Goal: Task Accomplishment & Management: Manage account settings

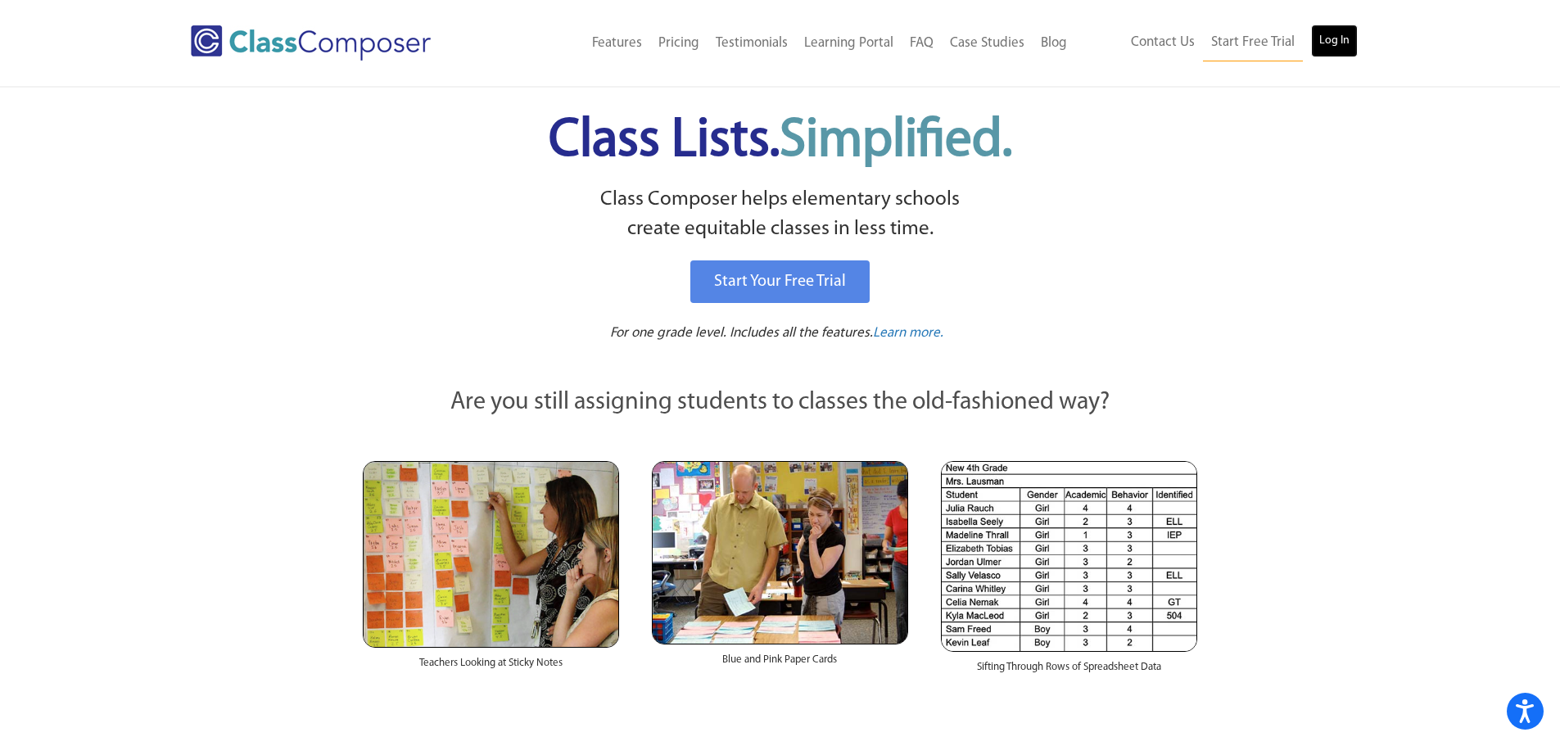
click at [1324, 43] on link "Log In" at bounding box center [1334, 41] width 47 height 33
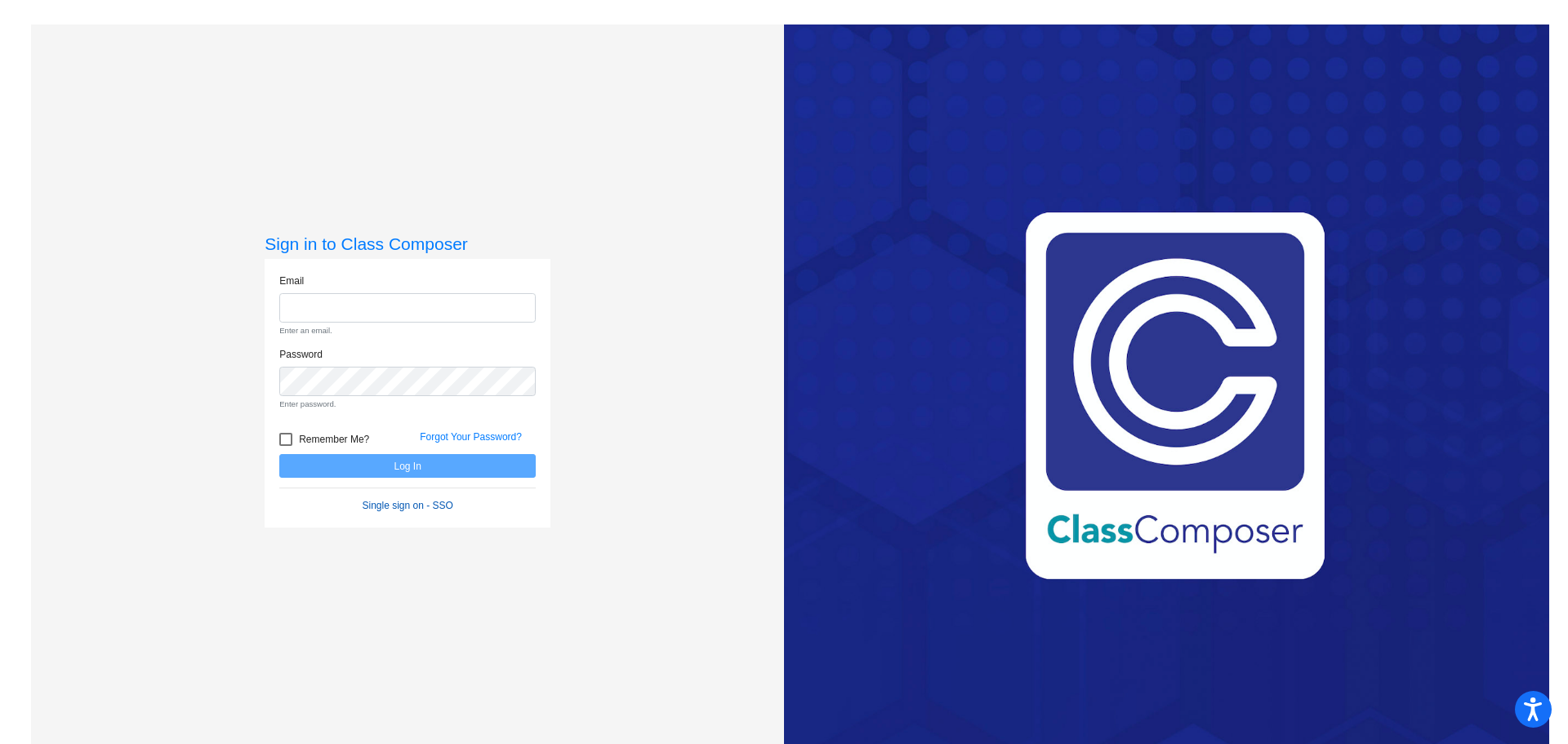
click at [418, 475] on form "Email Enter an email. Password Enter password. Remember Me? Forgot Your Passwor…" at bounding box center [407, 393] width 256 height 240
click at [416, 503] on link "Single sign on - SSO" at bounding box center [408, 505] width 91 height 11
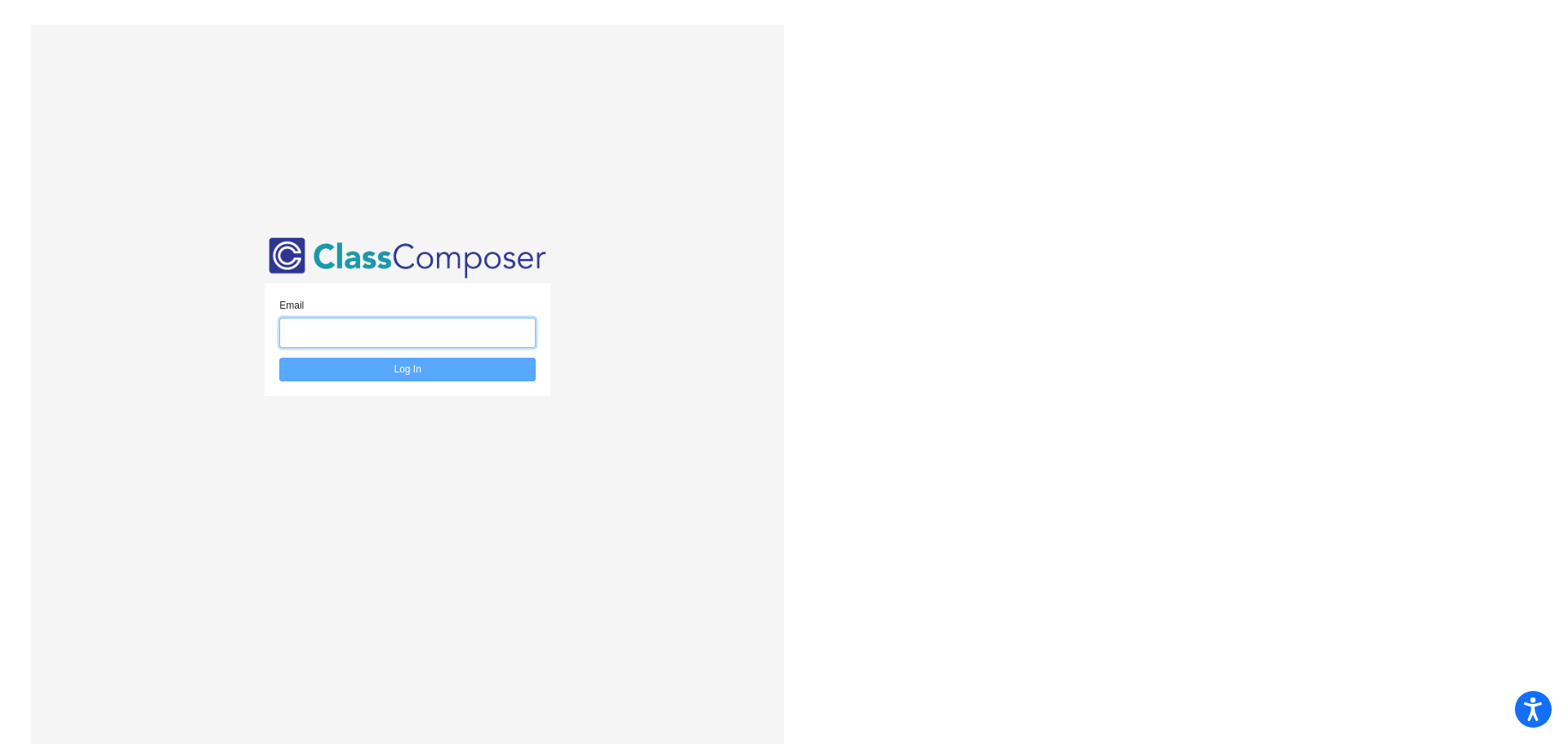
click at [377, 323] on input "email" at bounding box center [407, 333] width 256 height 30
type input "[EMAIL_ADDRESS][DOMAIN_NAME]"
click at [279, 358] on button "Log In" at bounding box center [407, 370] width 256 height 24
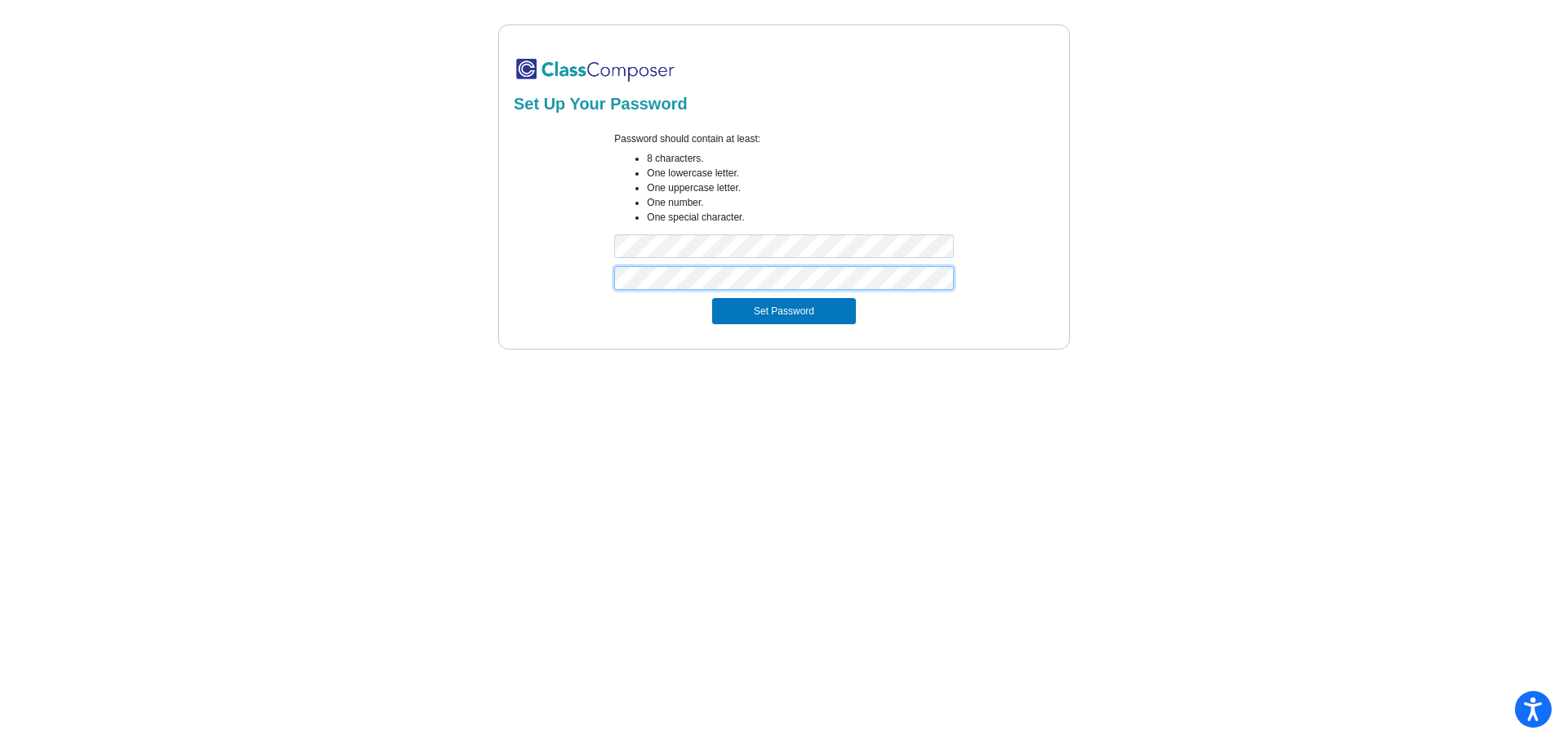
click at [712, 298] on button "Set Password" at bounding box center [784, 311] width 144 height 26
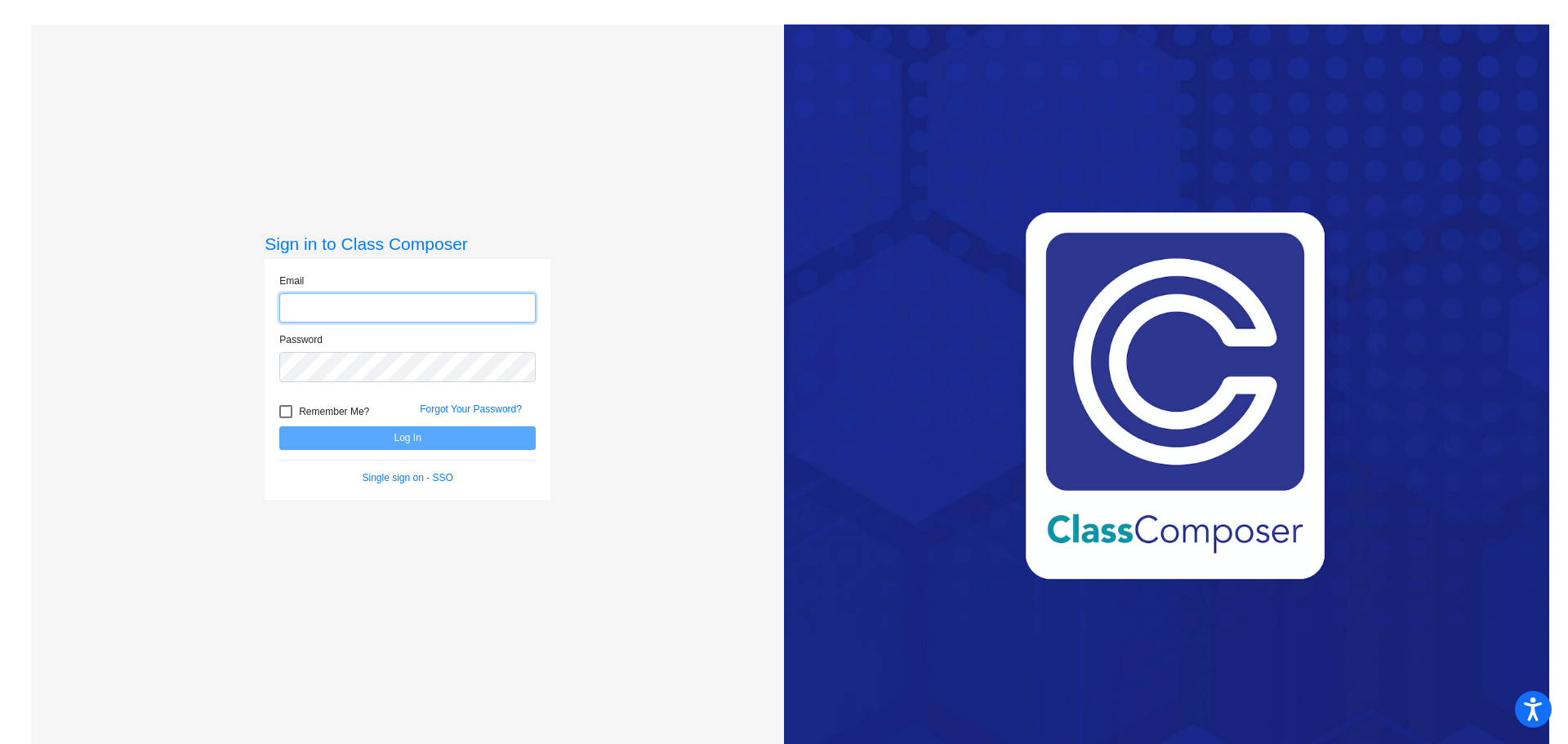
type input "[EMAIL_ADDRESS][DOMAIN_NAME]"
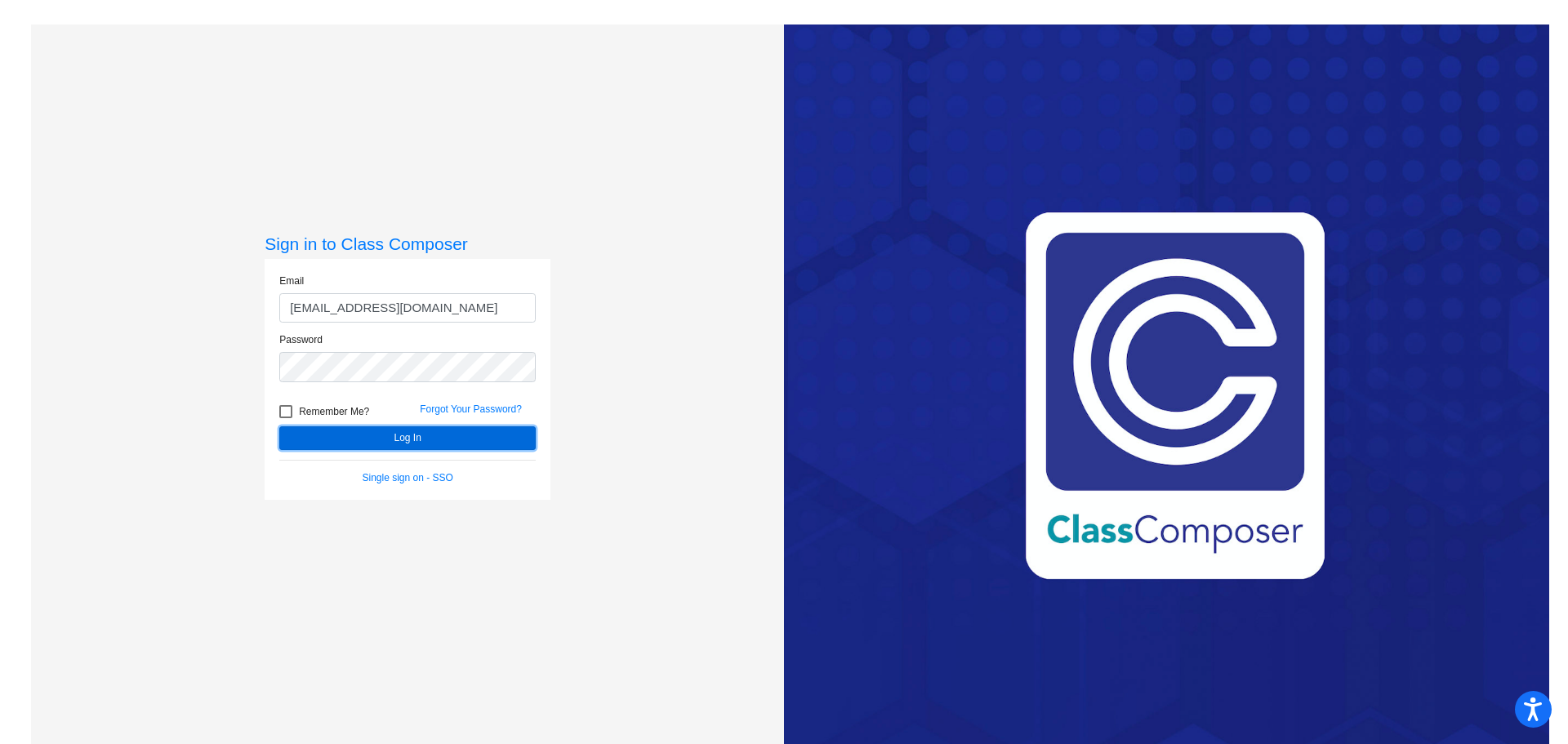
click at [374, 436] on button "Log In" at bounding box center [407, 439] width 256 height 24
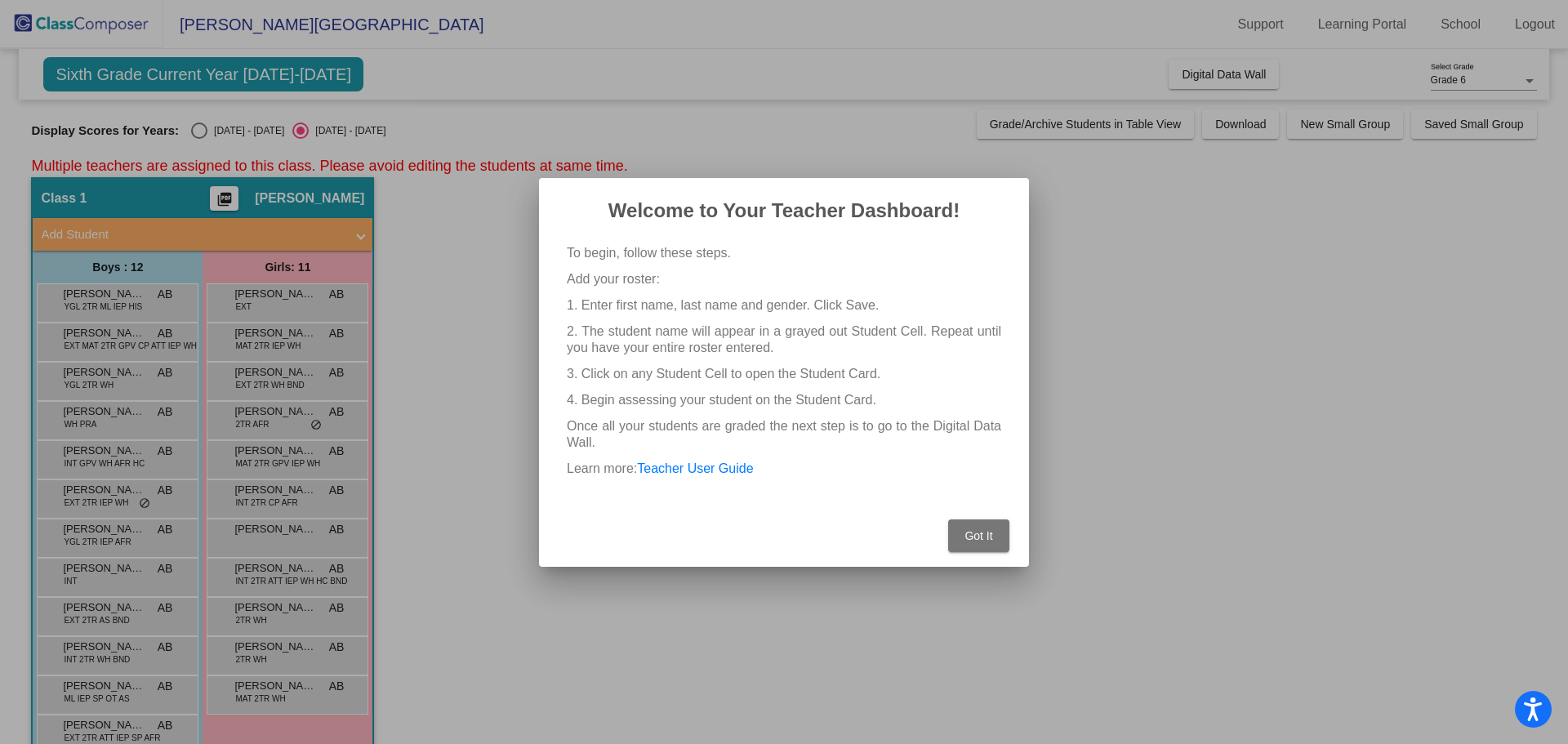
click at [973, 527] on button "Got It" at bounding box center [978, 536] width 61 height 33
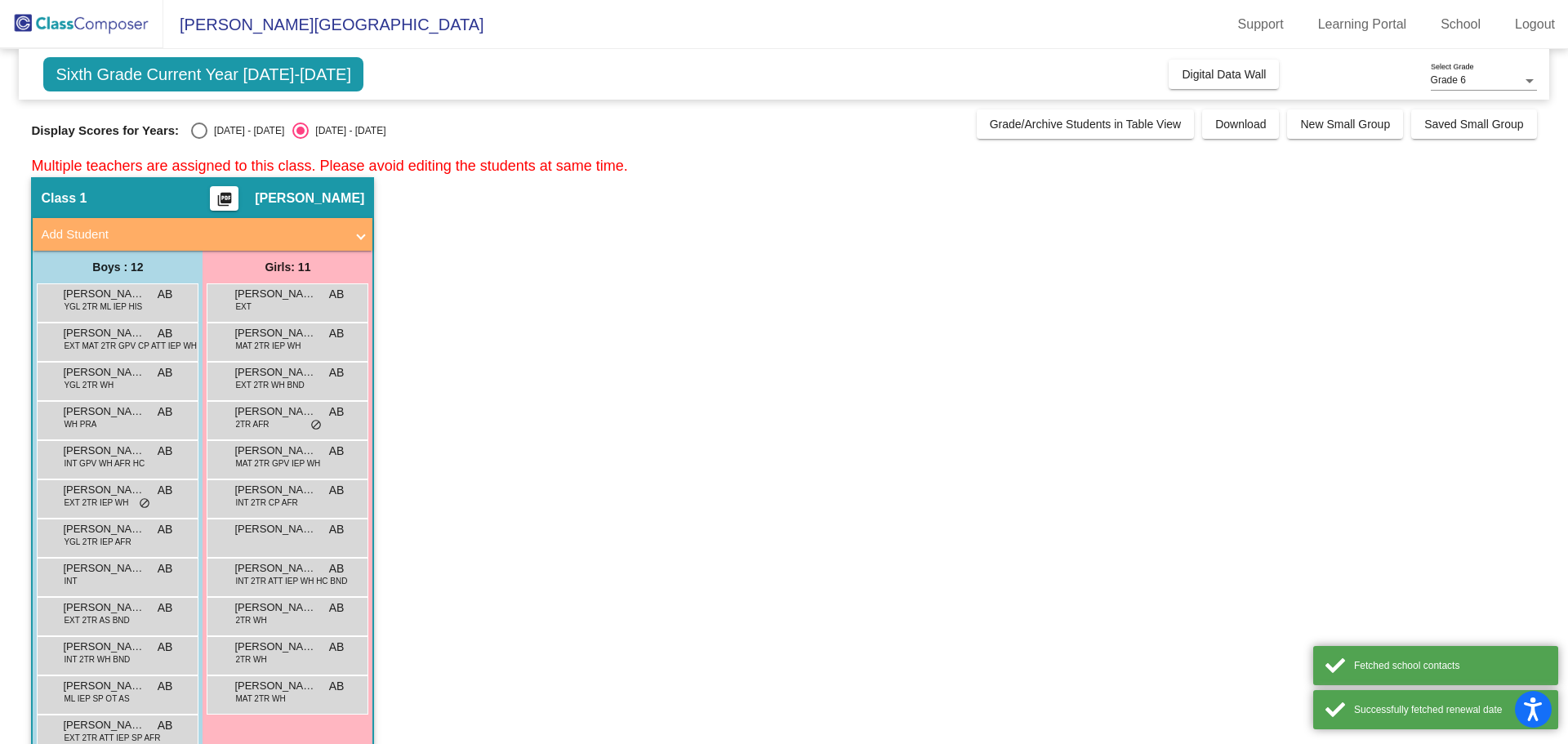
click at [209, 22] on span "[PERSON_NAME][GEOGRAPHIC_DATA]" at bounding box center [324, 24] width 321 height 26
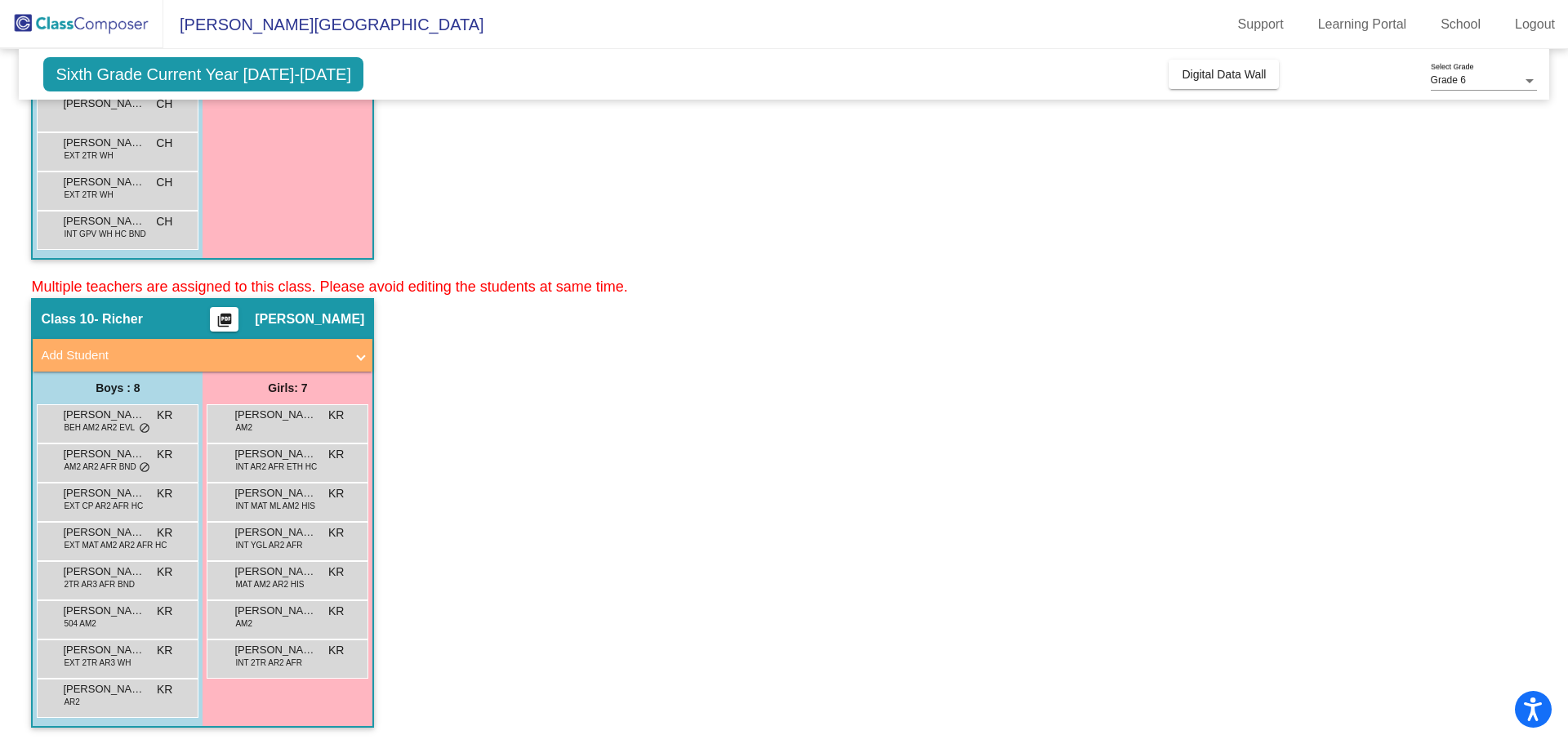
scroll to position [3953, 0]
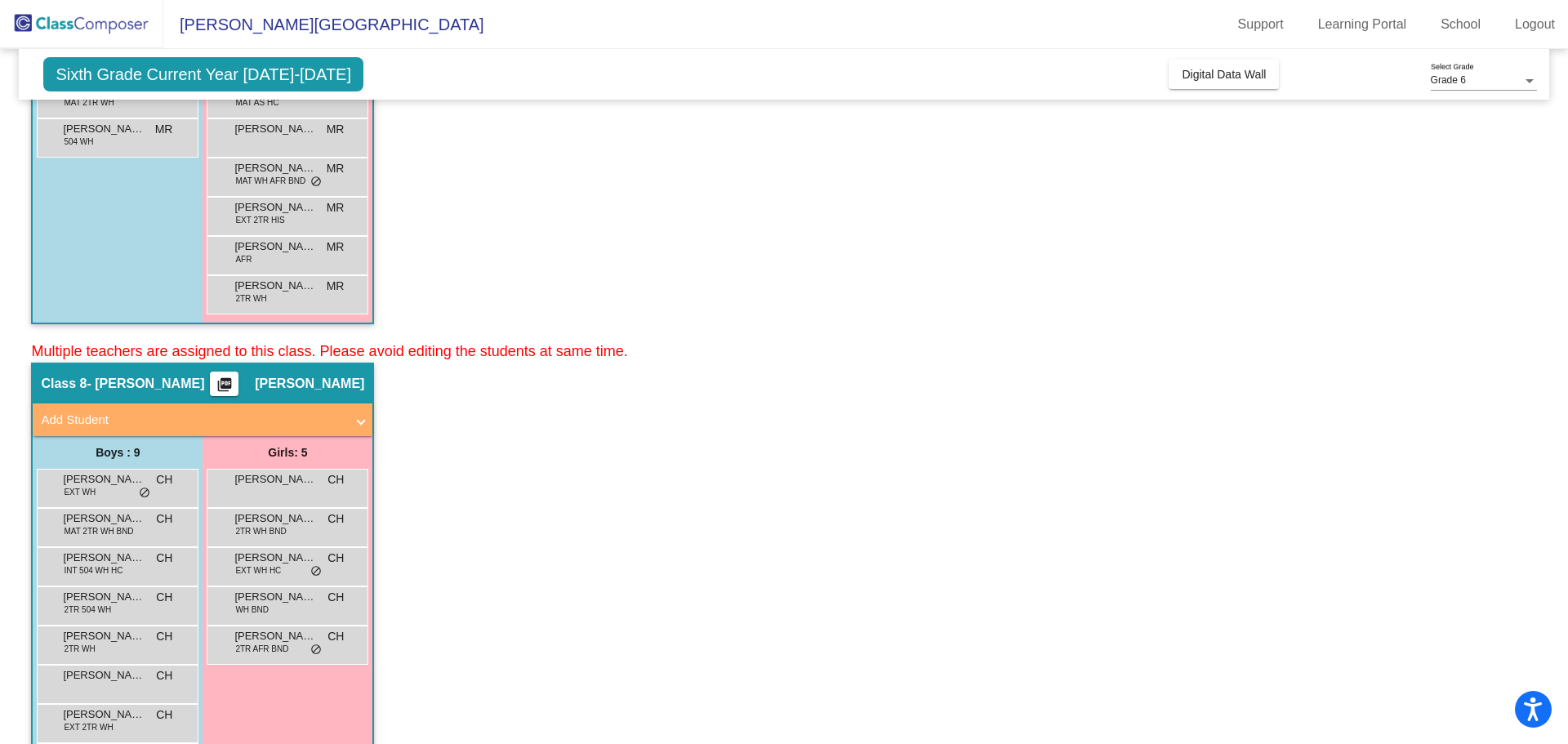
drag, startPoint x: 1558, startPoint y: 598, endPoint x: 1541, endPoint y: 399, distance: 199.7
click at [1541, 399] on mat-sidenav-content "Grade 6 Select Grade Sixth Grade Current Year [DATE]-[DATE] Add, Move, or Retai…" at bounding box center [784, 396] width 1568 height 695
click at [1432, 575] on app-classroom "Class 8 - [PERSON_NAME] picture_as_pdf [PERSON_NAME] Add Student First Name Las…" at bounding box center [784, 605] width 1505 height 486
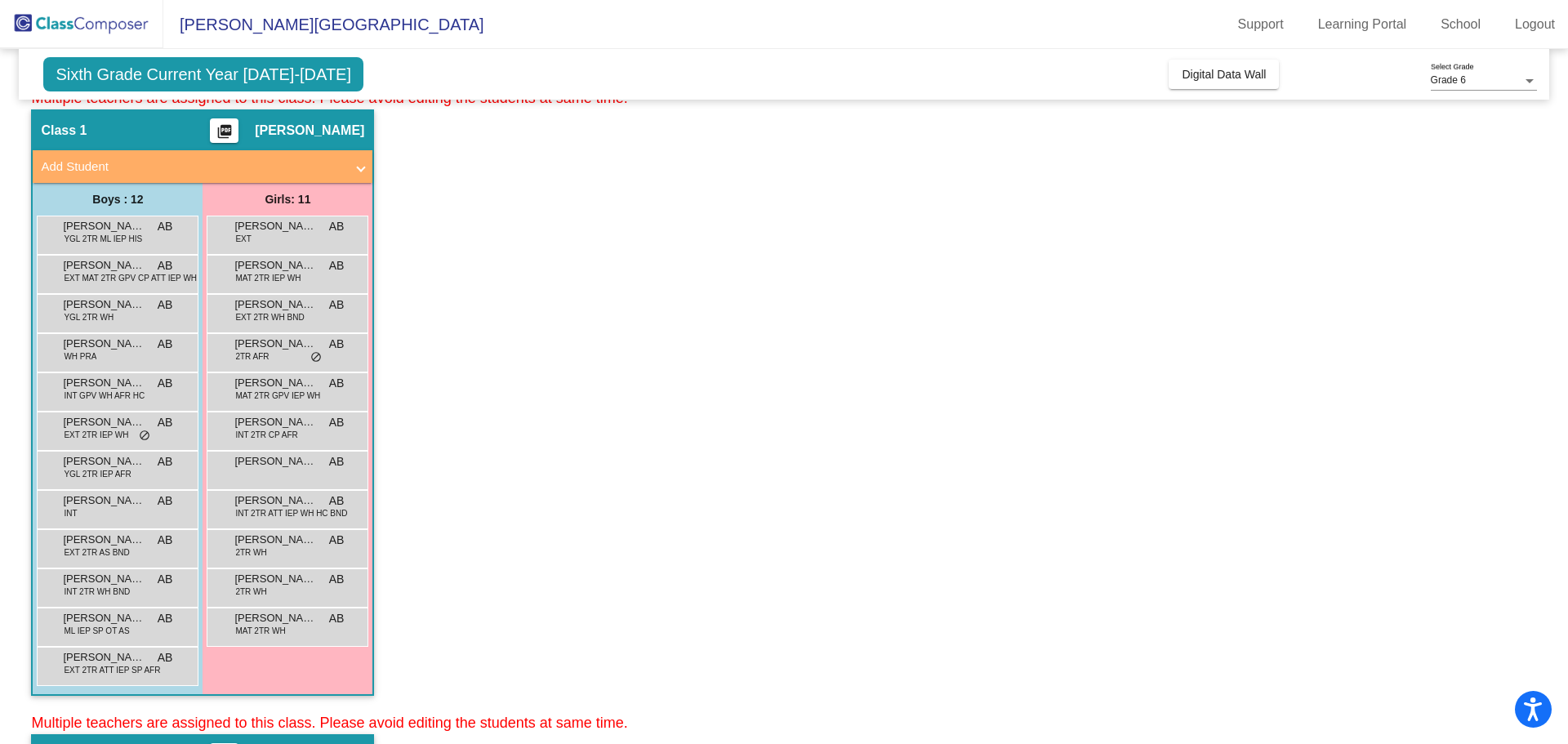
scroll to position [0, 0]
